Goal: Use online tool/utility: Utilize a website feature to perform a specific function

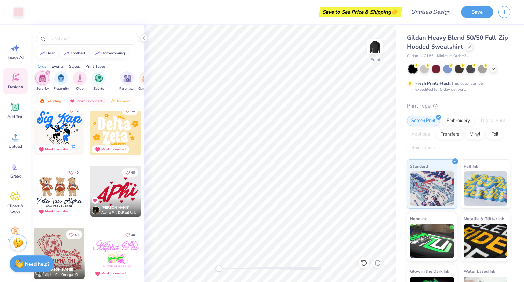
scroll to position [3610, 0]
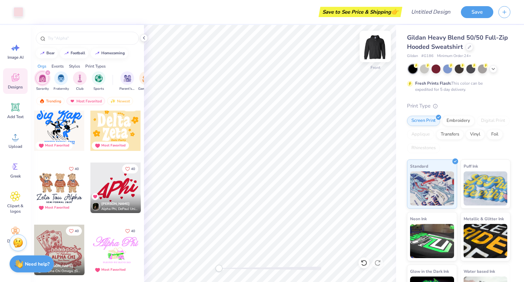
click at [377, 45] on img at bounding box center [374, 46] width 27 height 27
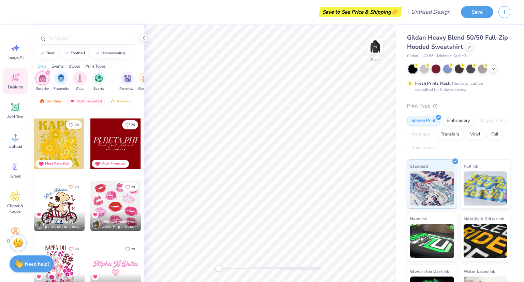
scroll to position [5860, 0]
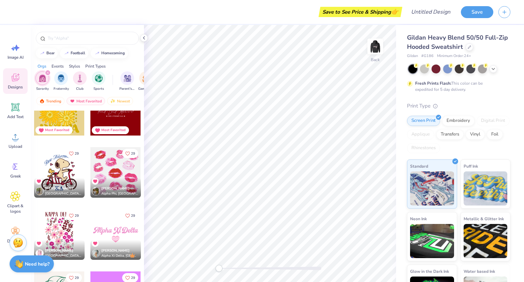
click at [55, 167] on div at bounding box center [59, 172] width 50 height 50
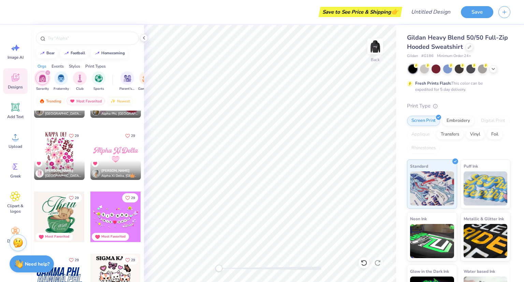
scroll to position [5947, 0]
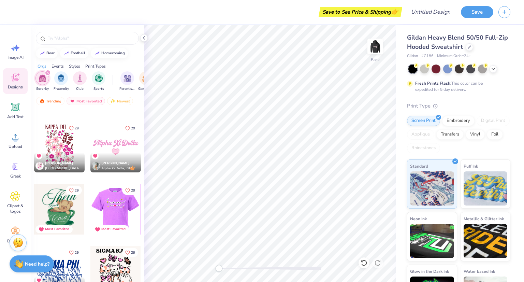
click at [54, 221] on div at bounding box center [59, 209] width 50 height 50
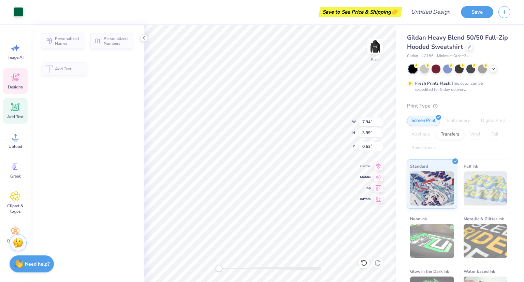
type input "3.99"
type input "0.53"
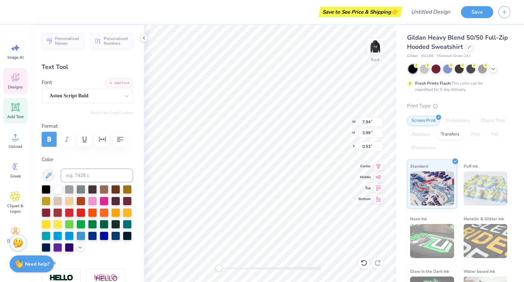
scroll to position [5, 1]
type textarea "a"
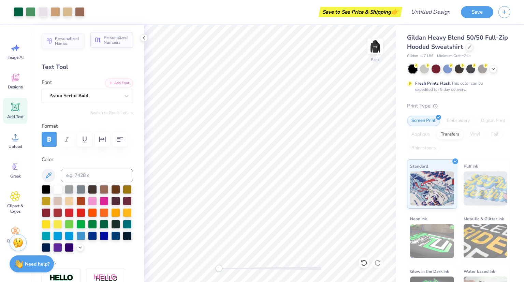
click at [113, 44] on span "Personalized Numbers" at bounding box center [116, 40] width 25 height 10
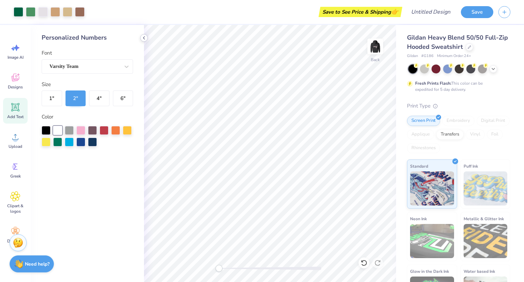
click at [145, 35] on icon at bounding box center [143, 37] width 5 height 5
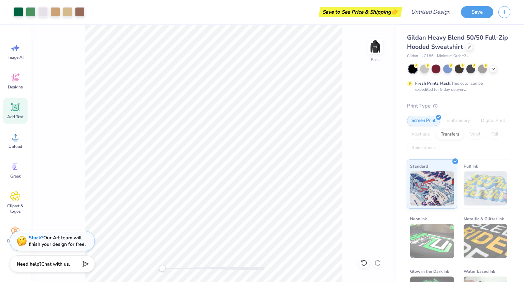
click at [18, 116] on span "Add Text" at bounding box center [15, 116] width 16 height 5
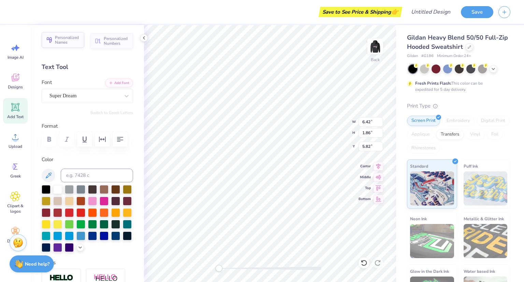
click at [59, 40] on span "Personalized Names" at bounding box center [67, 40] width 25 height 10
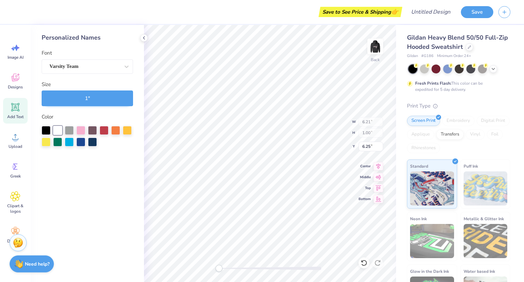
type input "6.21"
type input "1.00"
type input "6.25"
type input "6.86"
type input "8.71"
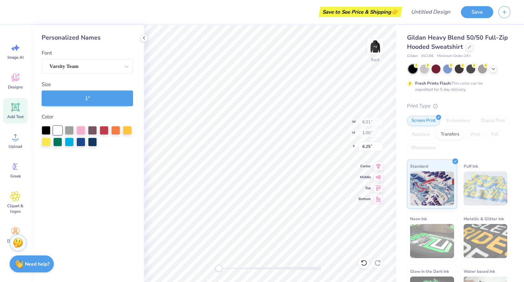
type input "1.35"
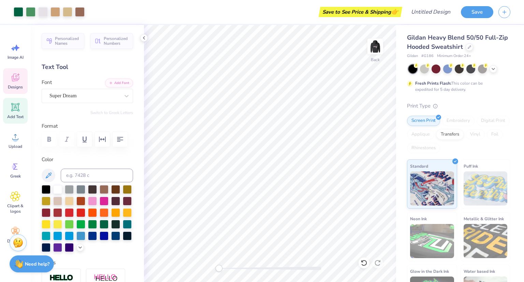
click at [17, 85] on span "Designs" at bounding box center [15, 86] width 15 height 5
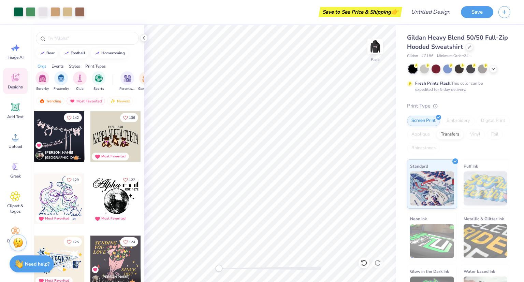
scroll to position [366, 0]
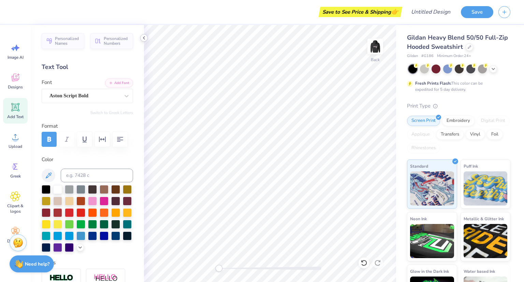
click at [145, 38] on icon at bounding box center [143, 37] width 5 height 5
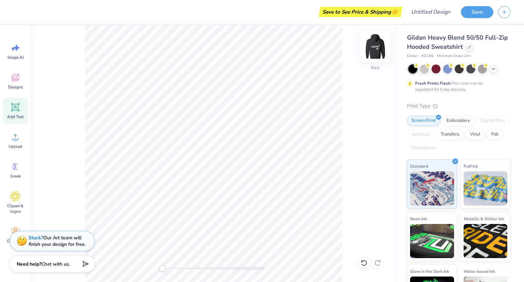
click at [374, 44] on img at bounding box center [374, 46] width 27 height 27
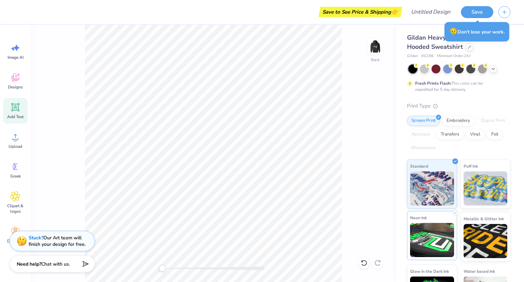
scroll to position [0, 0]
click at [451, 120] on div "Embroidery" at bounding box center [458, 120] width 32 height 10
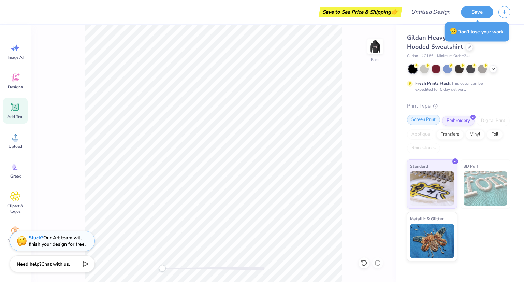
click at [424, 123] on div "Screen Print" at bounding box center [423, 120] width 33 height 10
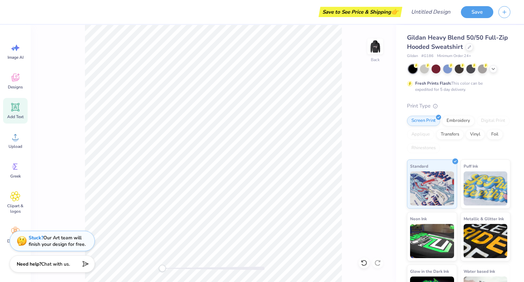
click at [12, 114] on span "Add Text" at bounding box center [15, 116] width 16 height 5
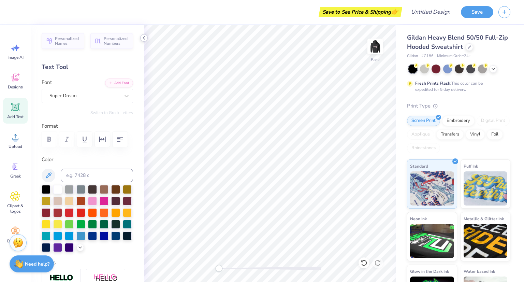
click at [143, 39] on icon at bounding box center [143, 37] width 5 height 5
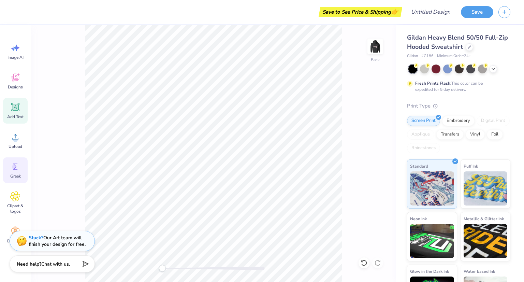
click at [11, 157] on div "Greek" at bounding box center [15, 170] width 25 height 26
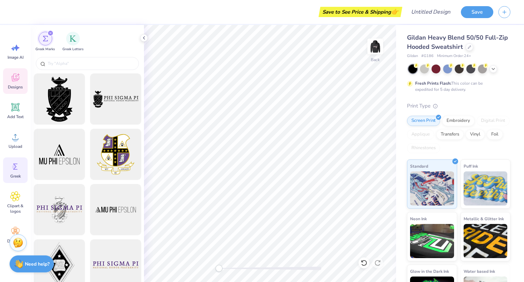
click at [10, 78] on icon at bounding box center [15, 77] width 10 height 10
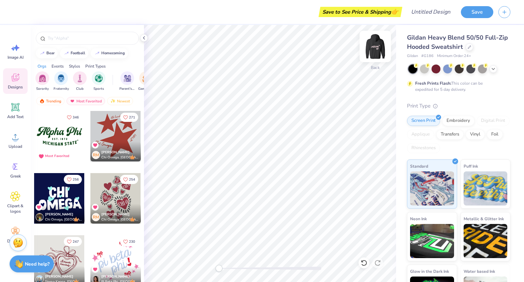
click at [378, 45] on img at bounding box center [374, 46] width 27 height 27
click at [370, 45] on img at bounding box center [374, 46] width 27 height 27
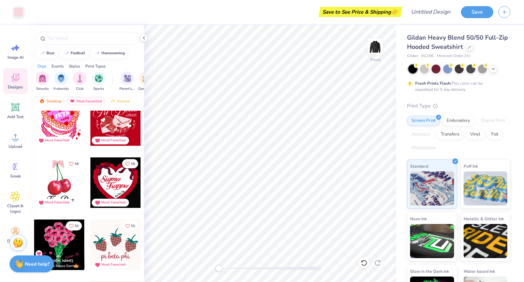
scroll to position [2189, 0]
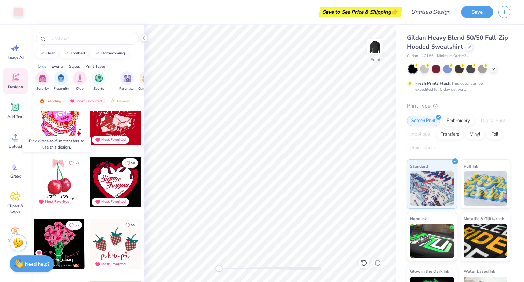
click at [53, 184] on div at bounding box center [59, 182] width 50 height 50
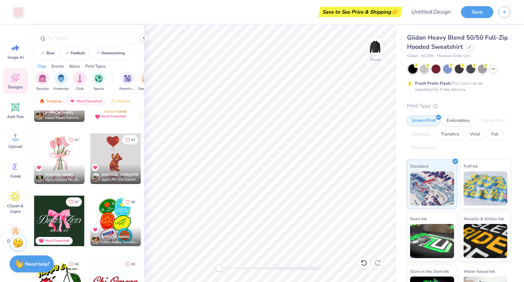
scroll to position [3022, 0]
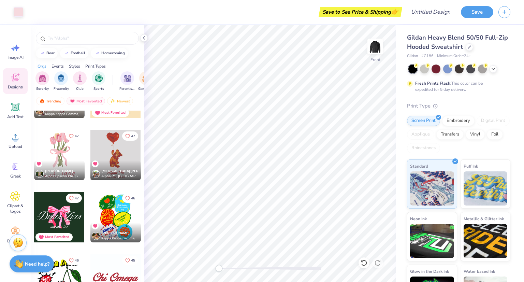
click at [106, 156] on div at bounding box center [115, 155] width 50 height 50
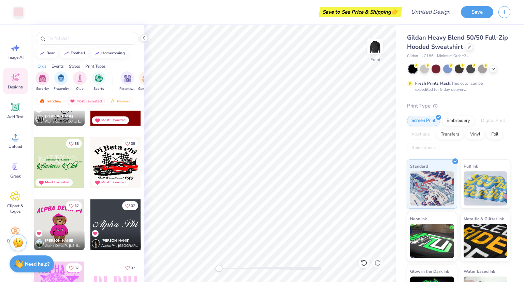
scroll to position [4479, 0]
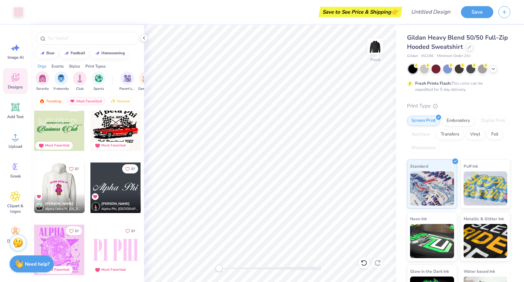
click at [57, 186] on div at bounding box center [59, 187] width 151 height 50
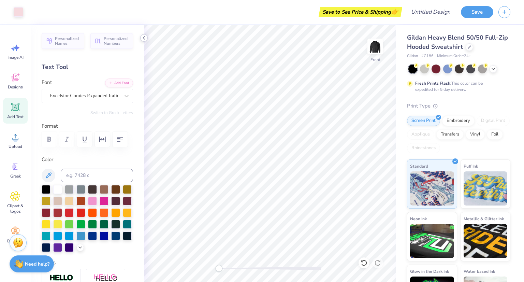
click at [142, 35] on icon at bounding box center [143, 37] width 5 height 5
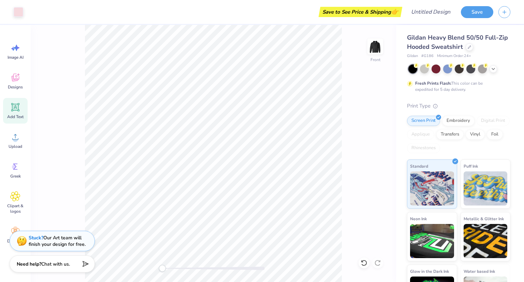
click at [15, 110] on icon at bounding box center [15, 107] width 8 height 8
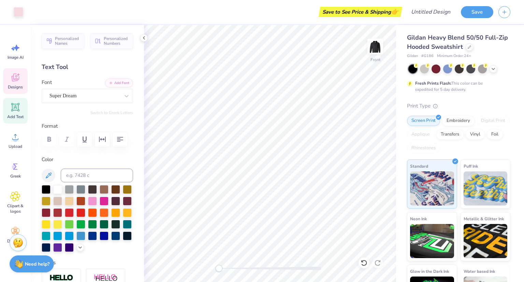
click at [19, 92] on div "Designs" at bounding box center [15, 81] width 25 height 26
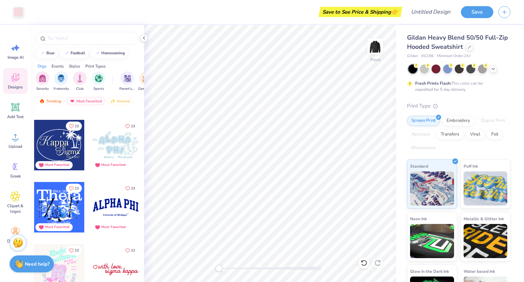
scroll to position [9984, 0]
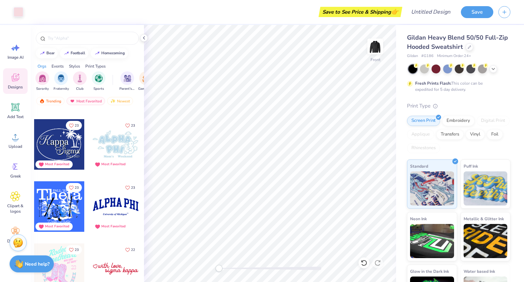
click at [113, 146] on div at bounding box center [115, 144] width 50 height 50
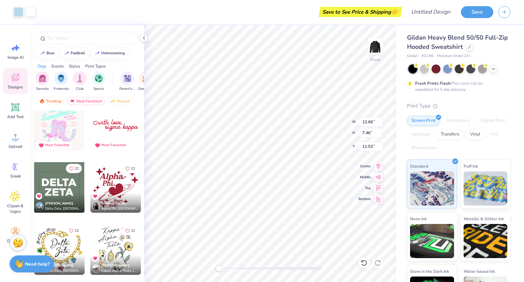
scroll to position [10127, 0]
click at [115, 181] on div at bounding box center [115, 187] width 50 height 50
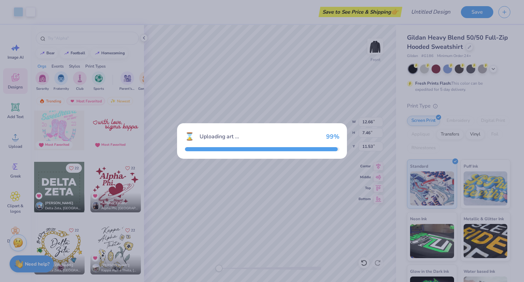
type input "14.71"
type input "13.22"
type input "8.64"
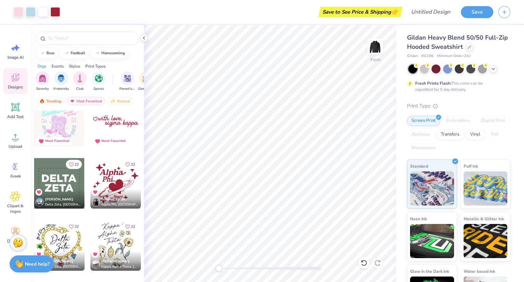
scroll to position [10129, 0]
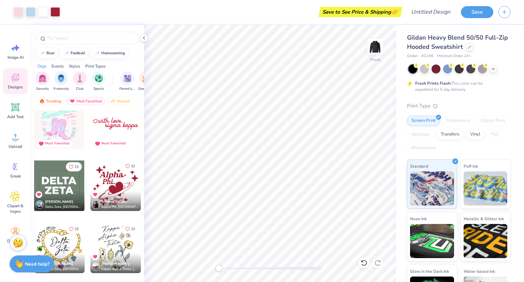
click at [126, 164] on icon "Like" at bounding box center [127, 166] width 5 height 5
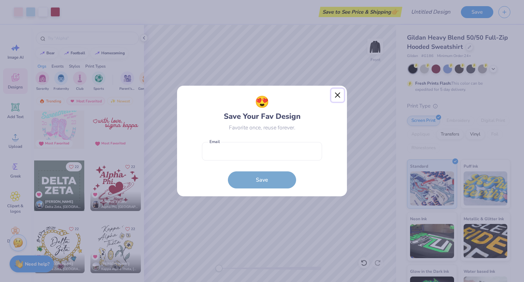
click at [335, 95] on button "Close" at bounding box center [337, 95] width 13 height 13
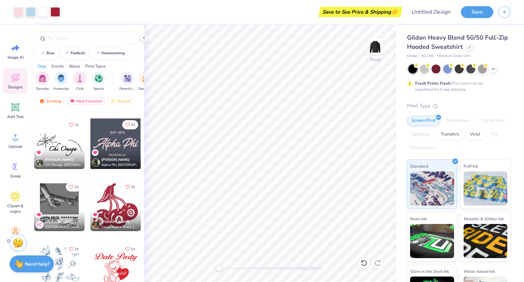
scroll to position [10832, 0]
